Goal: Task Accomplishment & Management: Use online tool/utility

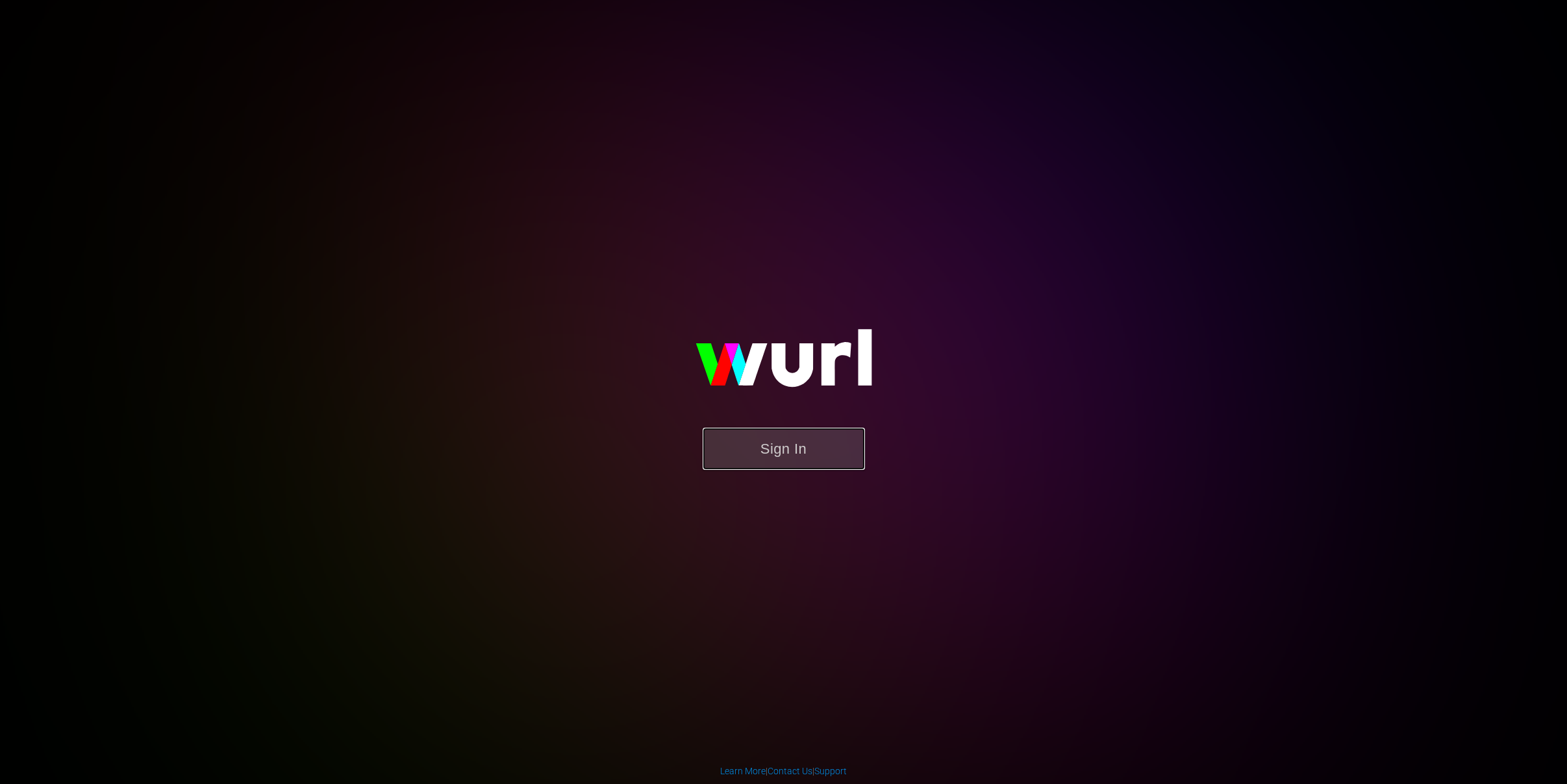
click at [758, 462] on button "Sign In" at bounding box center [784, 449] width 162 height 42
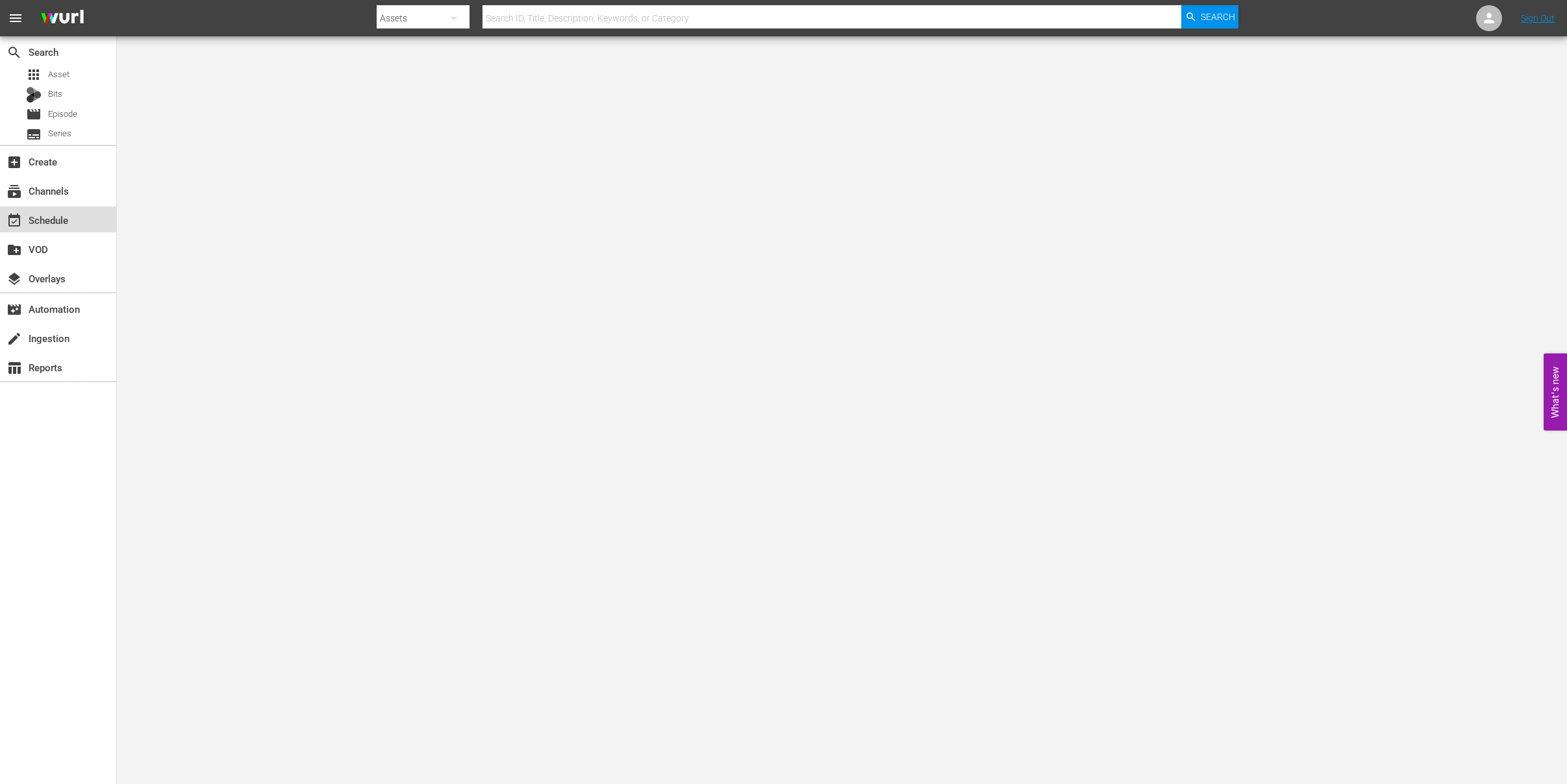
click at [47, 224] on div "event_available Schedule" at bounding box center [36, 217] width 72 height 11
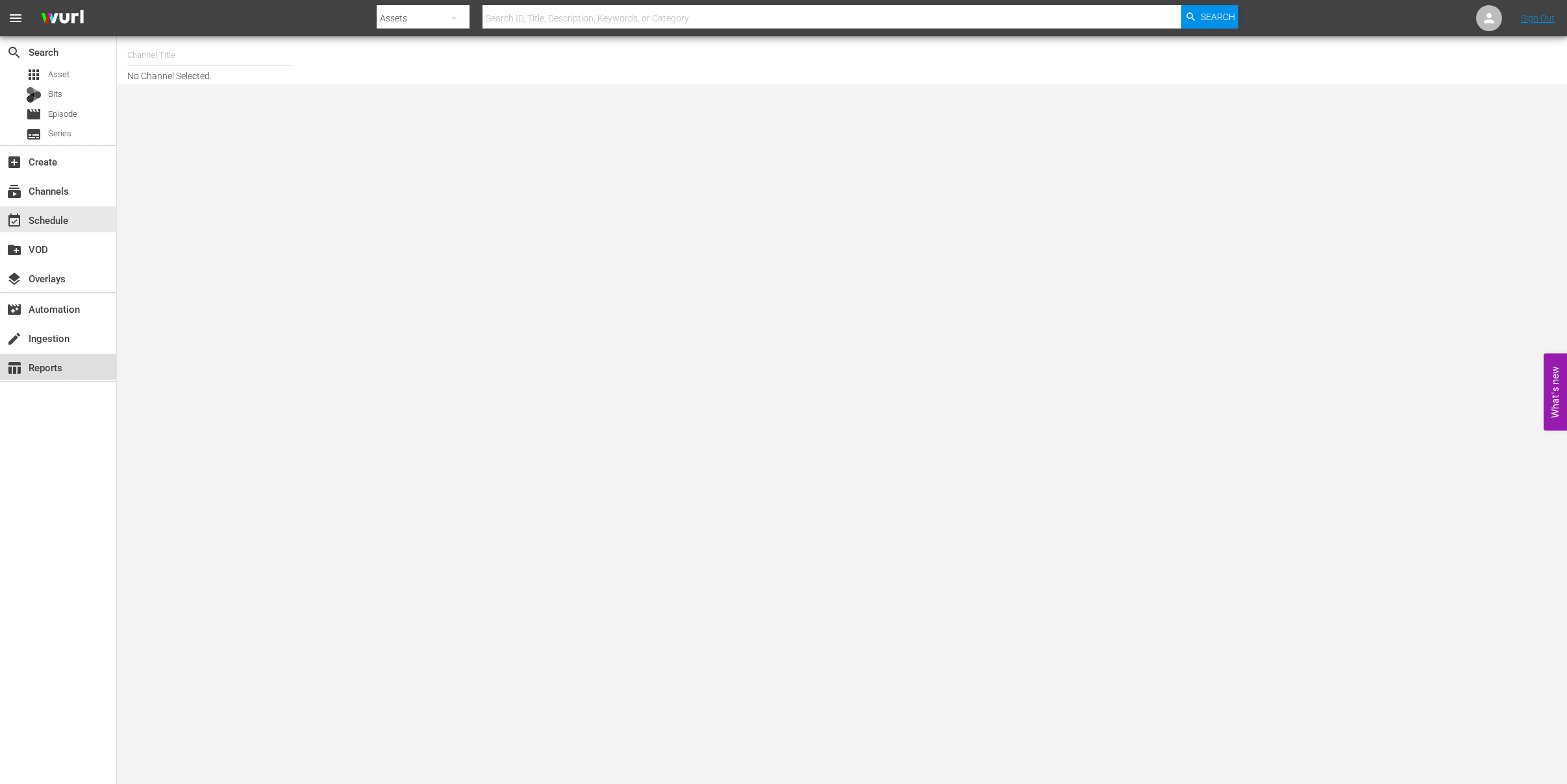
click at [50, 361] on div "table_chart Reports" at bounding box center [36, 365] width 72 height 11
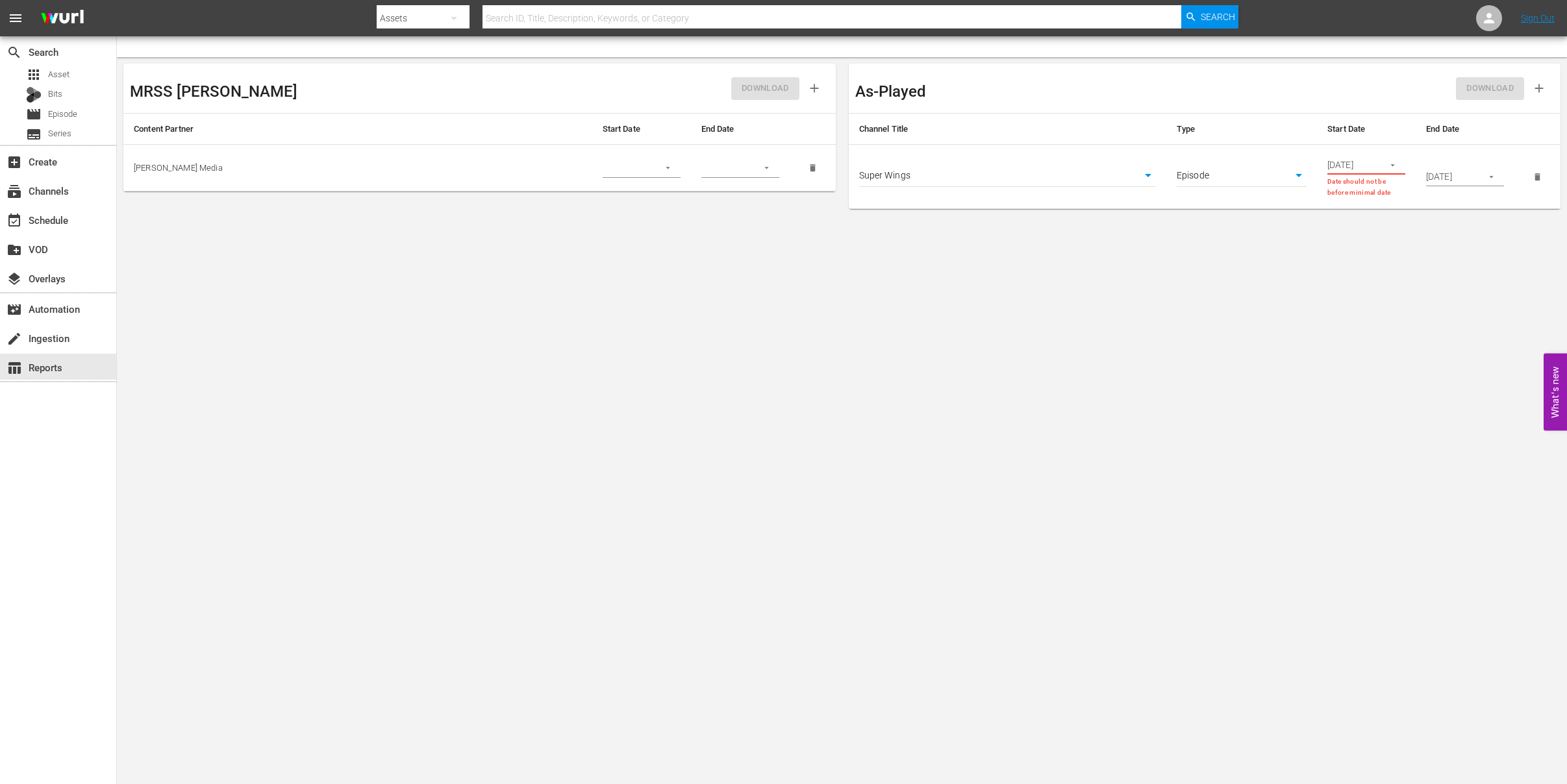
click at [1146, 176] on body "menu Search By Assets Search ID, Title, Description, Keywords, or Category Sear…" at bounding box center [784, 392] width 1567 height 784
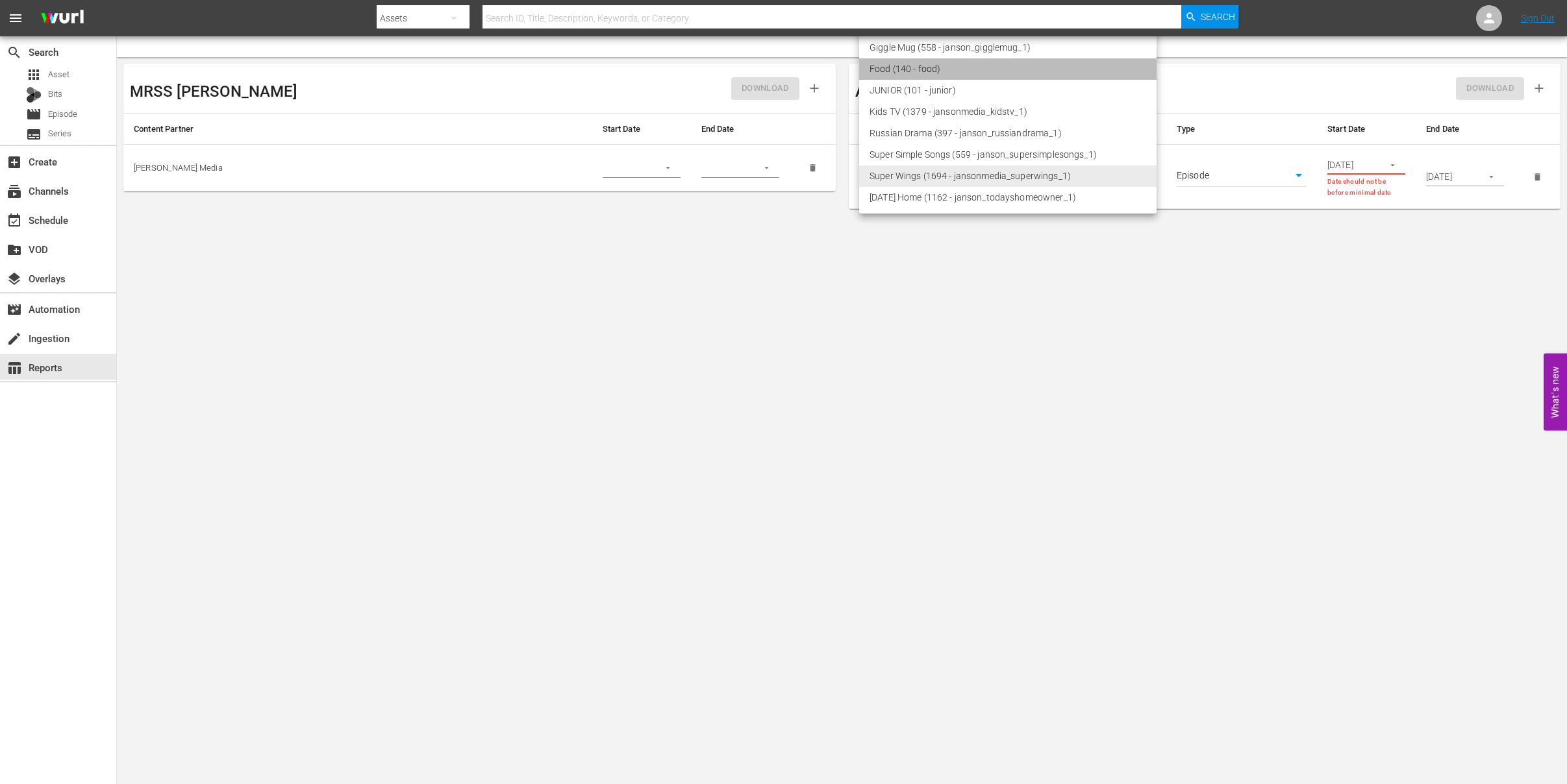
click at [1088, 74] on li "Food (140 - food)" at bounding box center [1008, 69] width 298 height 22
type input "140"
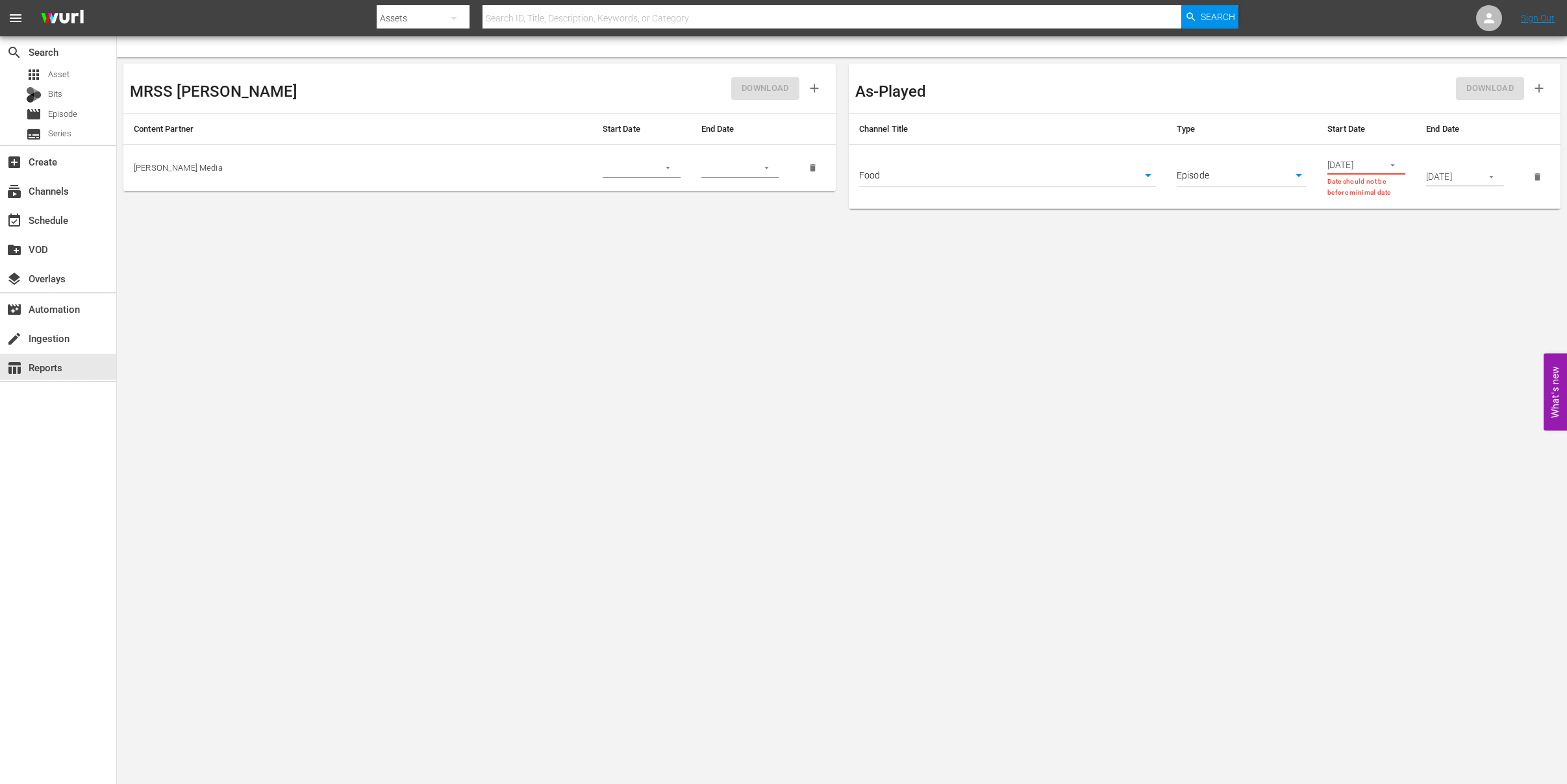
click at [1299, 174] on body "menu Search By Assets Search ID, Title, Description, Keywords, or Category Sear…" at bounding box center [784, 392] width 1567 height 784
click at [1286, 181] on li "Episode" at bounding box center [1241, 176] width 130 height 22
click at [1391, 167] on icon "button" at bounding box center [1392, 165] width 10 height 10
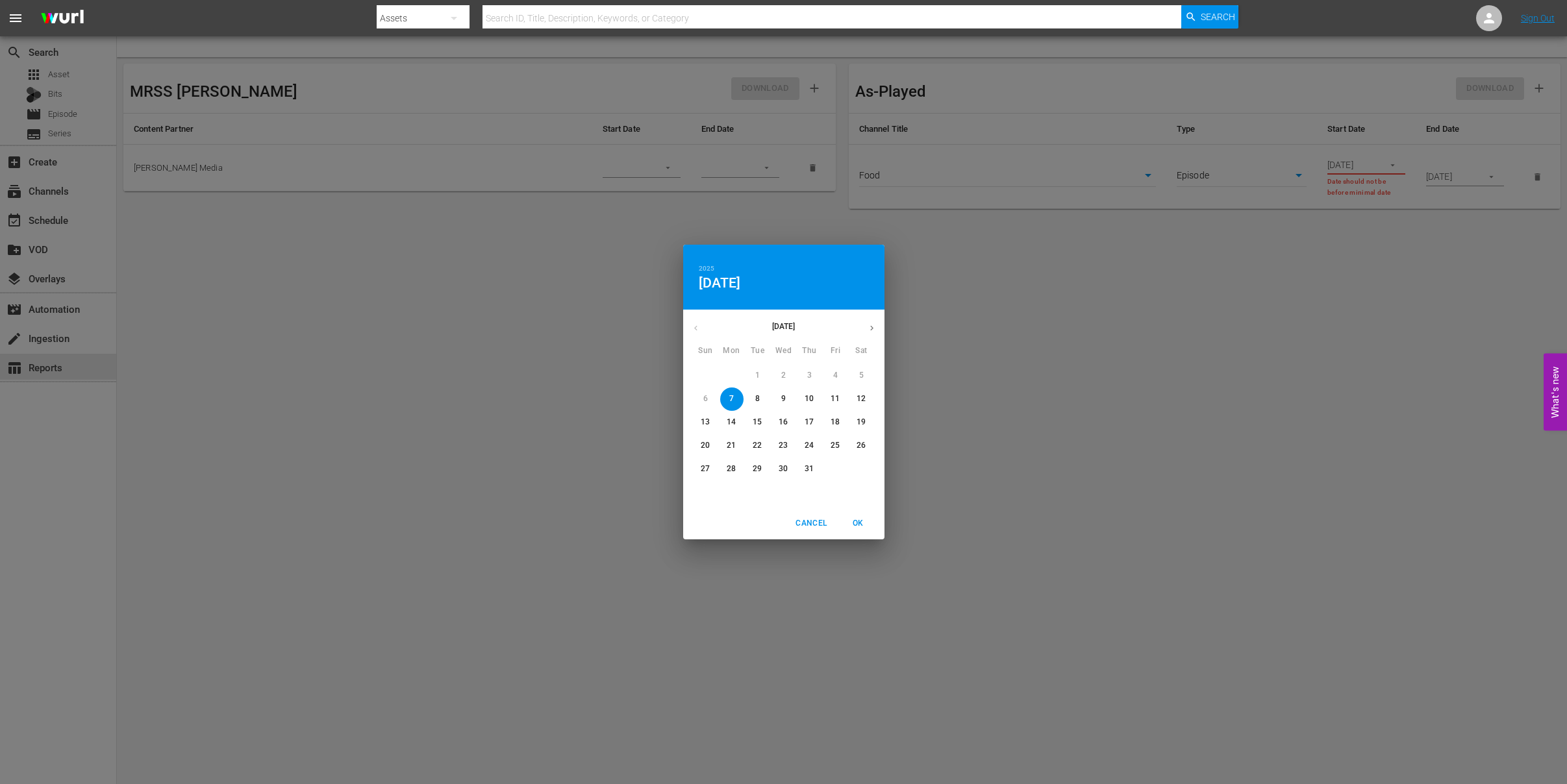
click at [873, 329] on icon "button" at bounding box center [872, 327] width 10 height 10
click at [863, 373] on p "4" at bounding box center [861, 375] width 4 height 11
click at [860, 396] on p "11" at bounding box center [861, 399] width 9 height 11
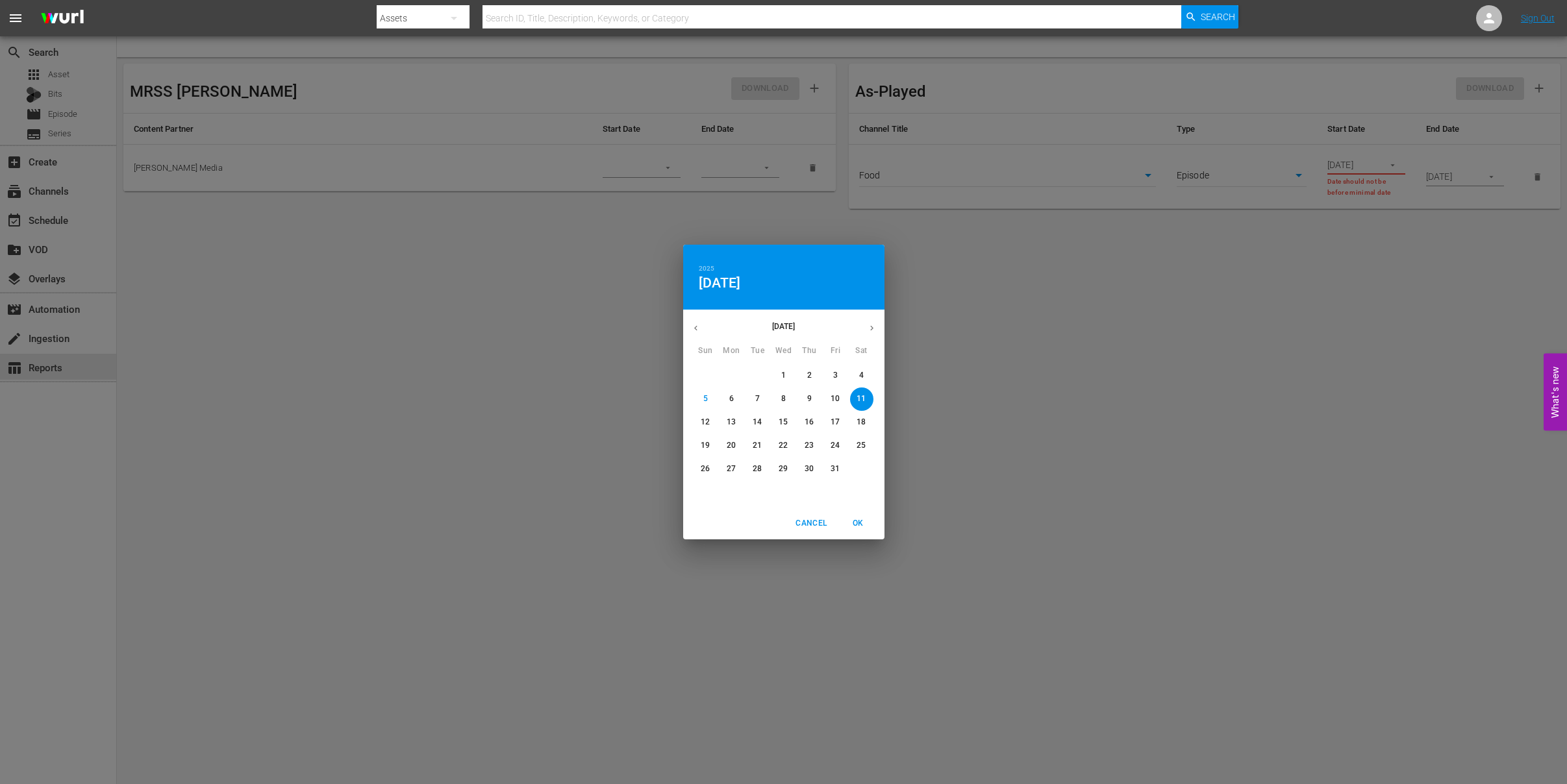
click at [863, 379] on p "4" at bounding box center [861, 375] width 4 height 11
click at [860, 525] on span "OK" at bounding box center [859, 524] width 31 height 14
type input "10/04/2025"
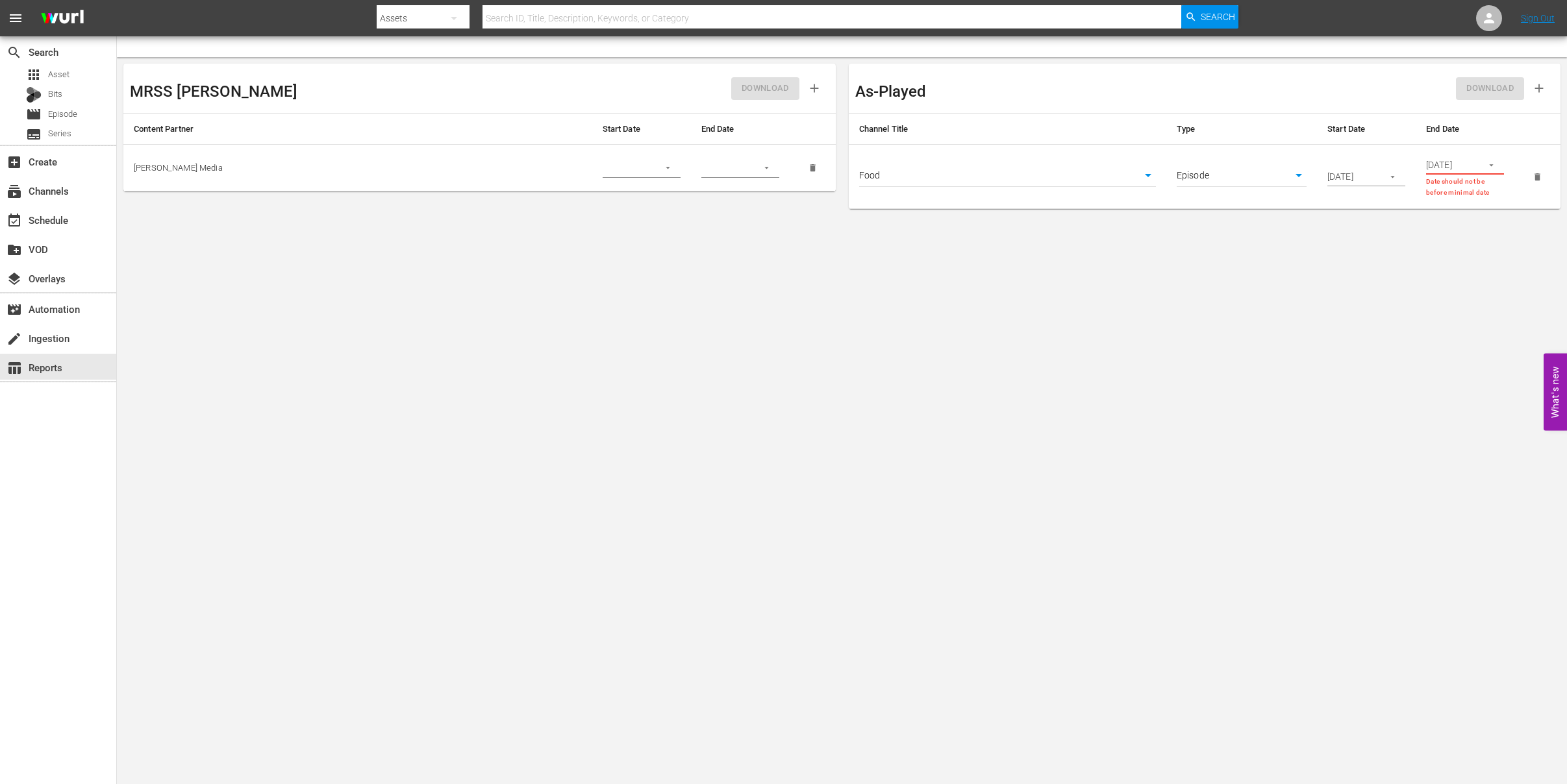
click at [1488, 163] on icon "button" at bounding box center [1491, 165] width 10 height 10
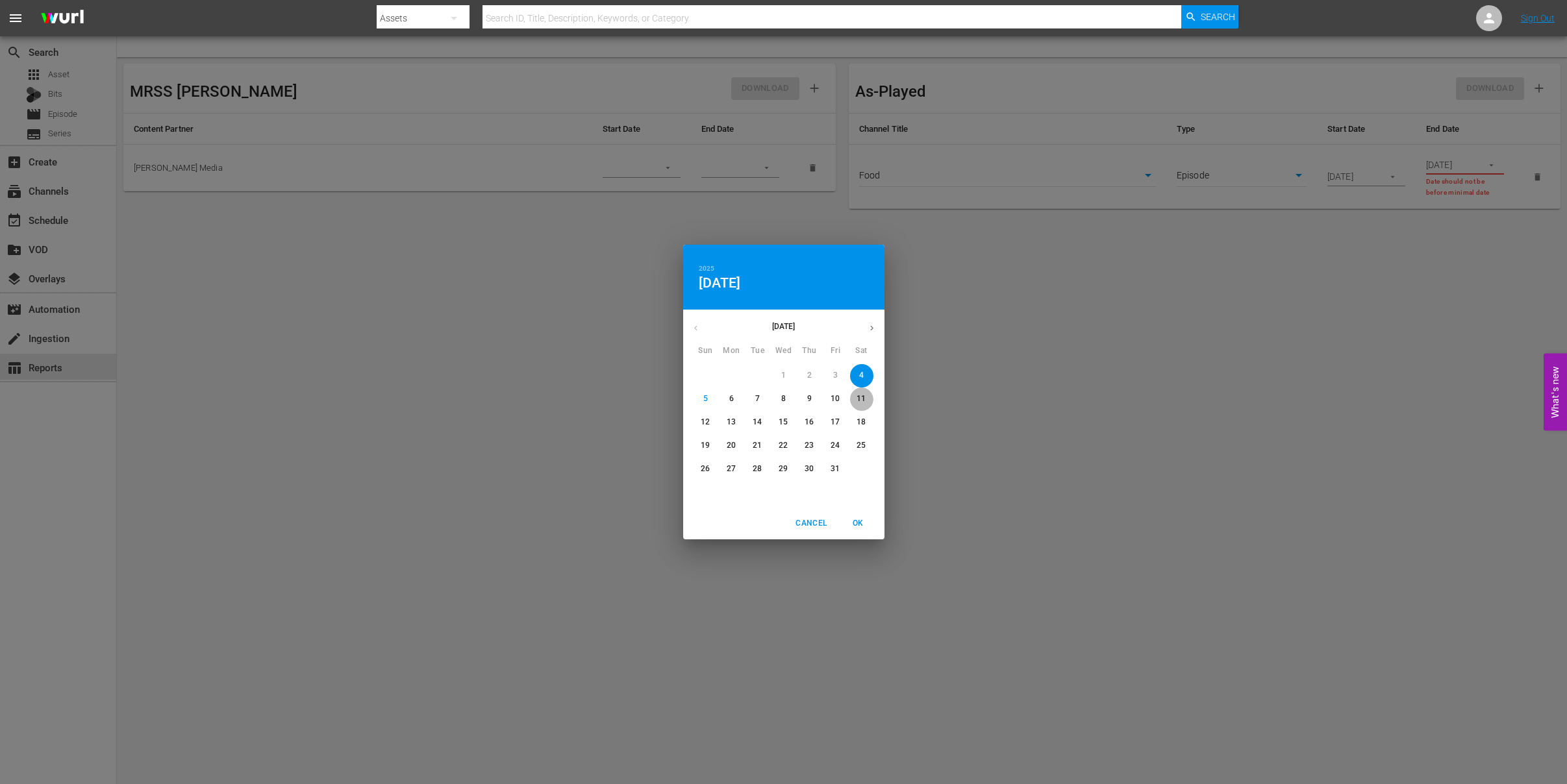
click at [864, 397] on p "11" at bounding box center [861, 399] width 9 height 11
click at [860, 520] on span "OK" at bounding box center [859, 524] width 31 height 14
type input "10/11/2025"
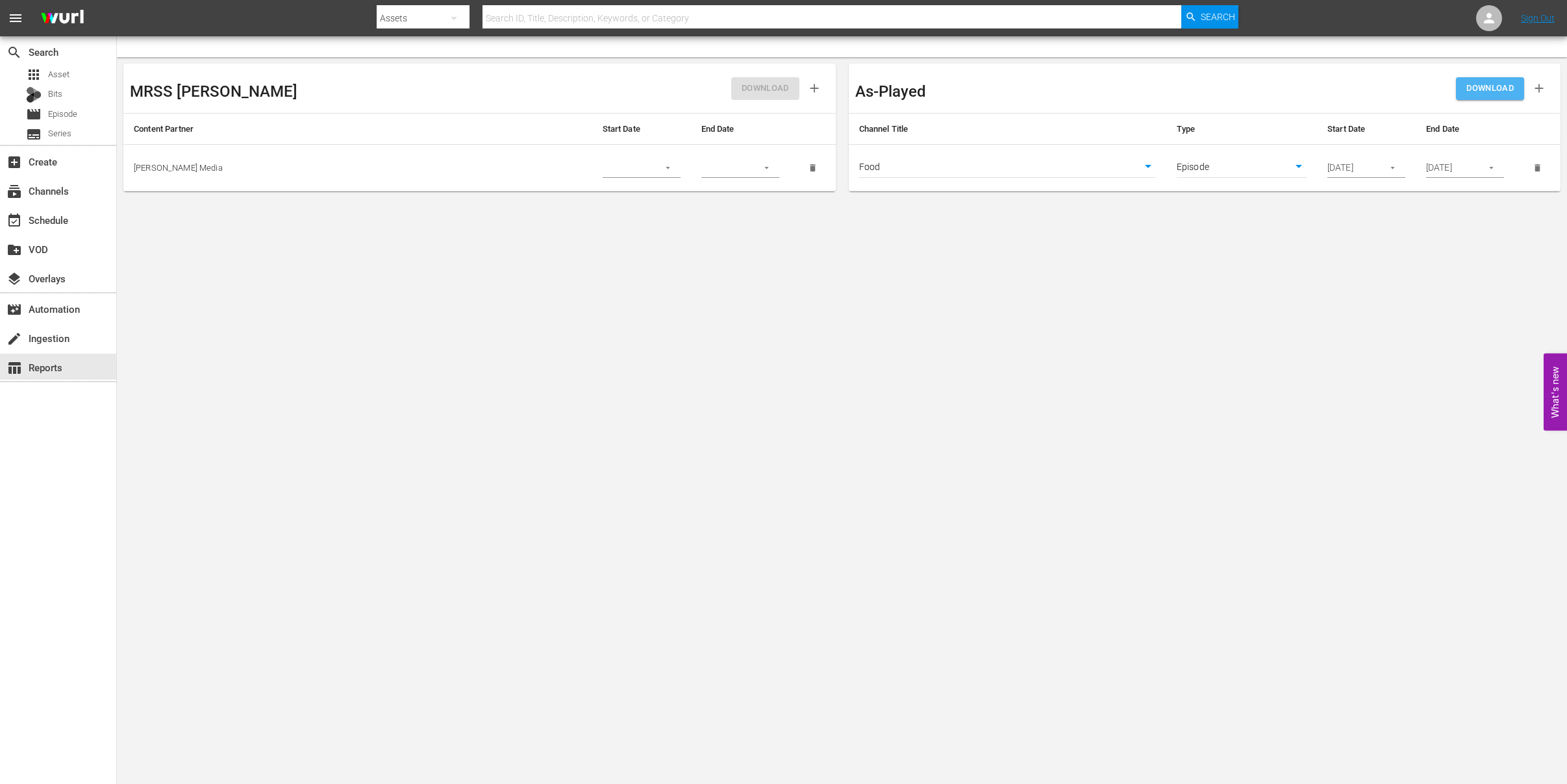
click at [1497, 95] on span "DOWNLOAD" at bounding box center [1490, 88] width 47 height 15
